Goal: Check status: Check status

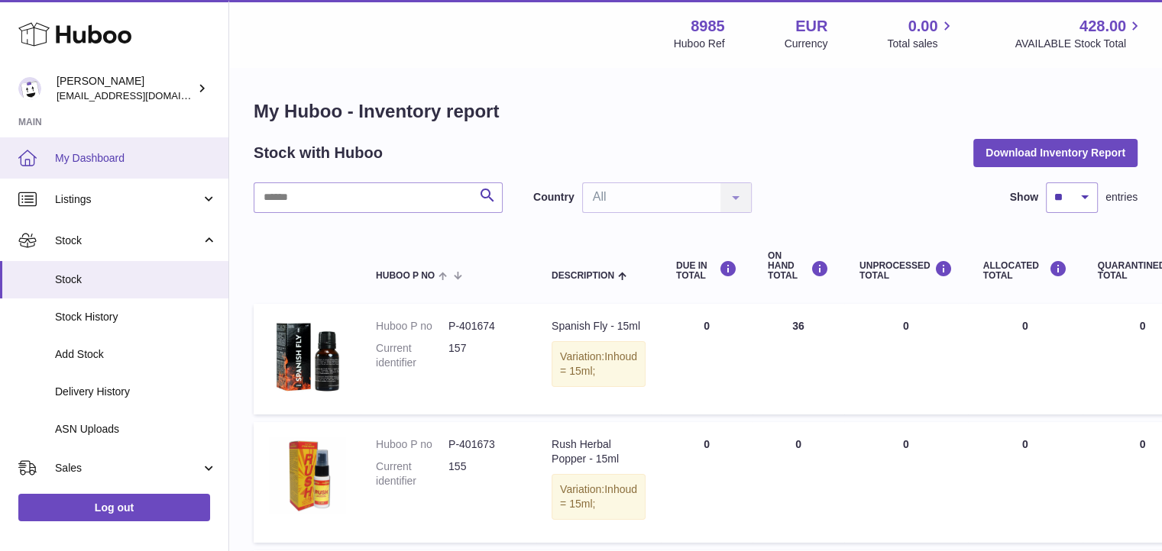
click at [116, 151] on span "My Dashboard" at bounding box center [136, 158] width 162 height 15
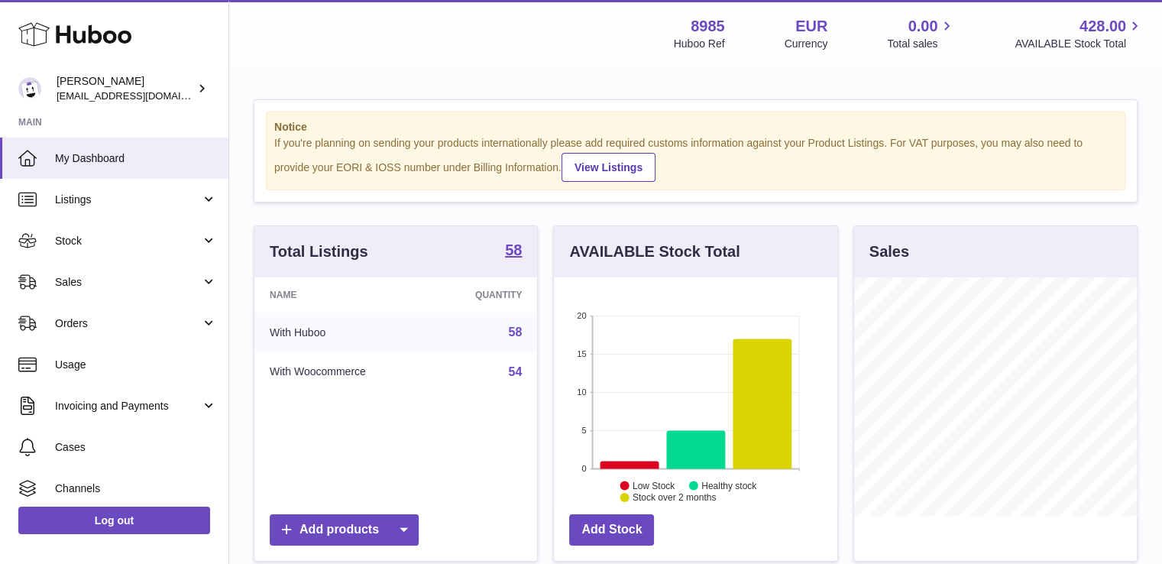
scroll to position [238, 283]
click at [95, 270] on link "Sales" at bounding box center [114, 281] width 228 height 41
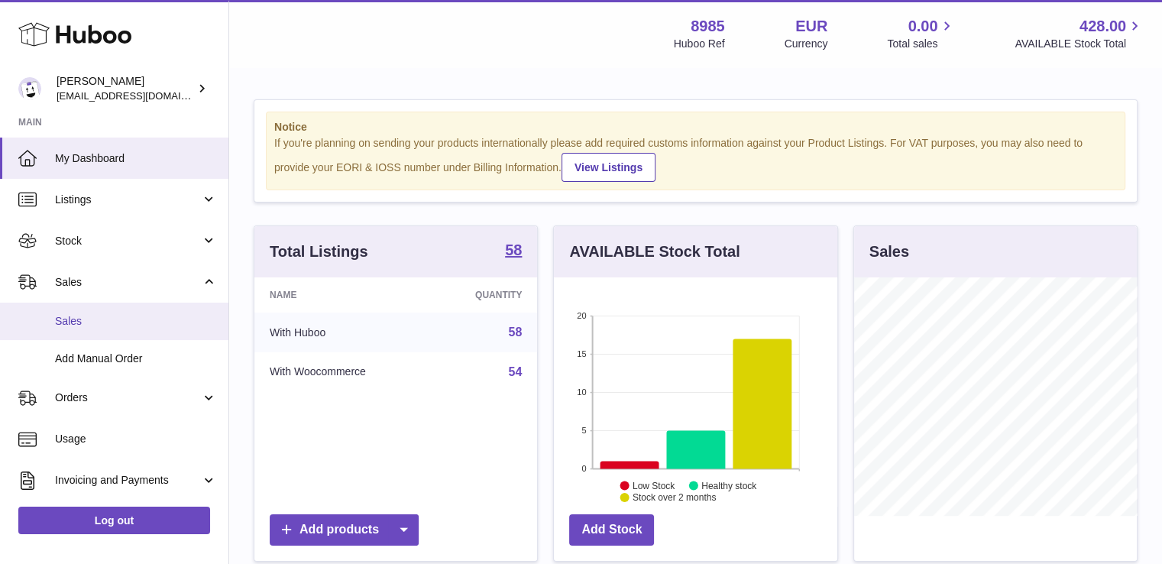
click at [101, 318] on span "Sales" at bounding box center [136, 321] width 162 height 15
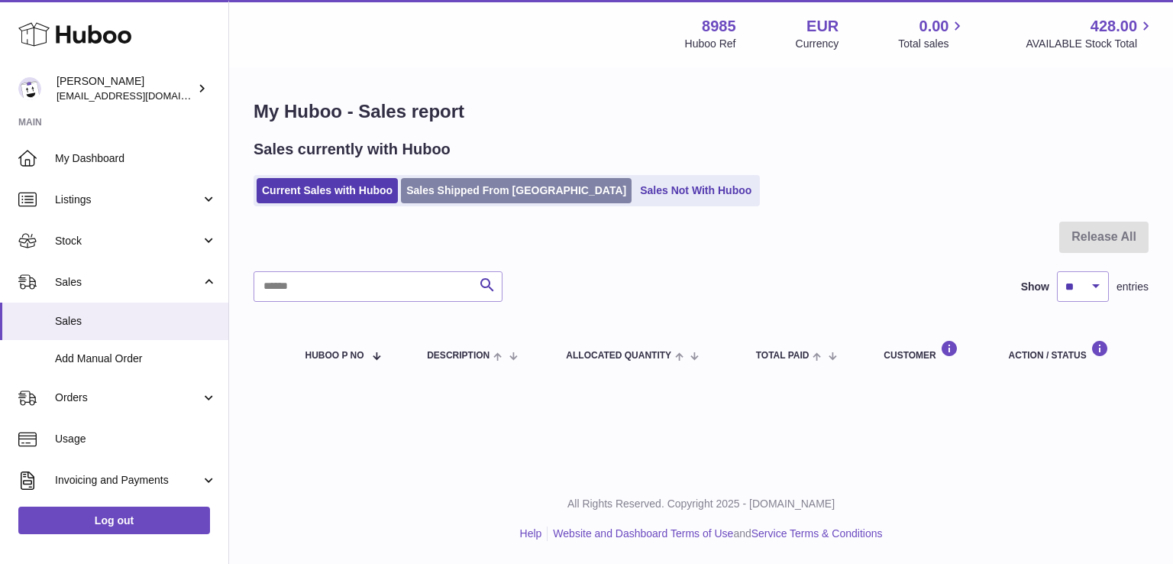
click at [504, 189] on link "Sales Shipped From [GEOGRAPHIC_DATA]" at bounding box center [516, 190] width 231 height 25
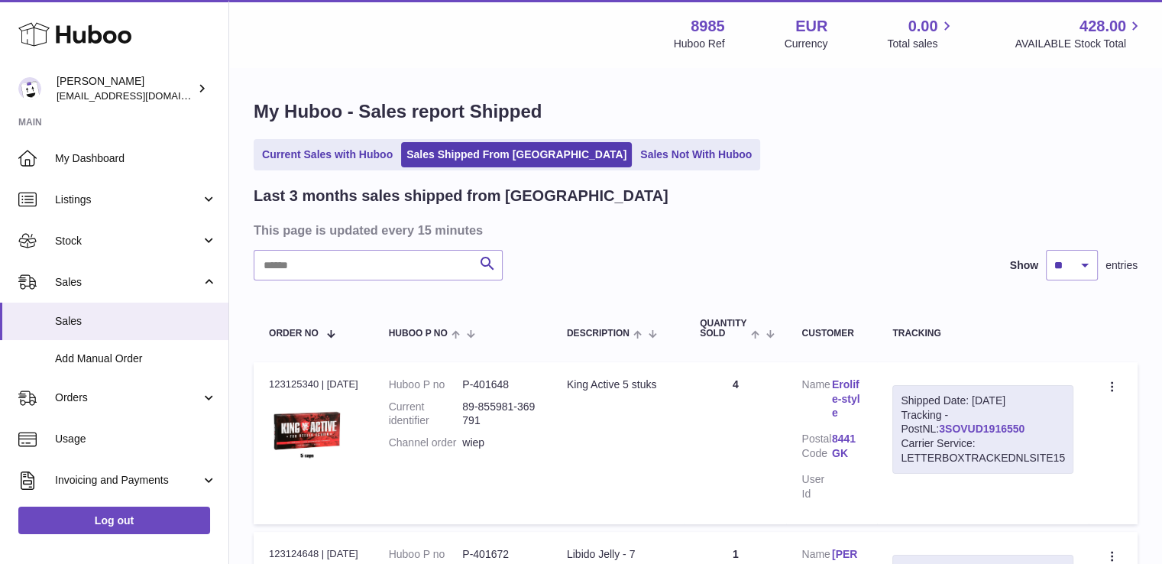
click at [950, 425] on link "3SOVUD1916550" at bounding box center [982, 428] width 86 height 12
